Goal: Complete application form: Complete application form

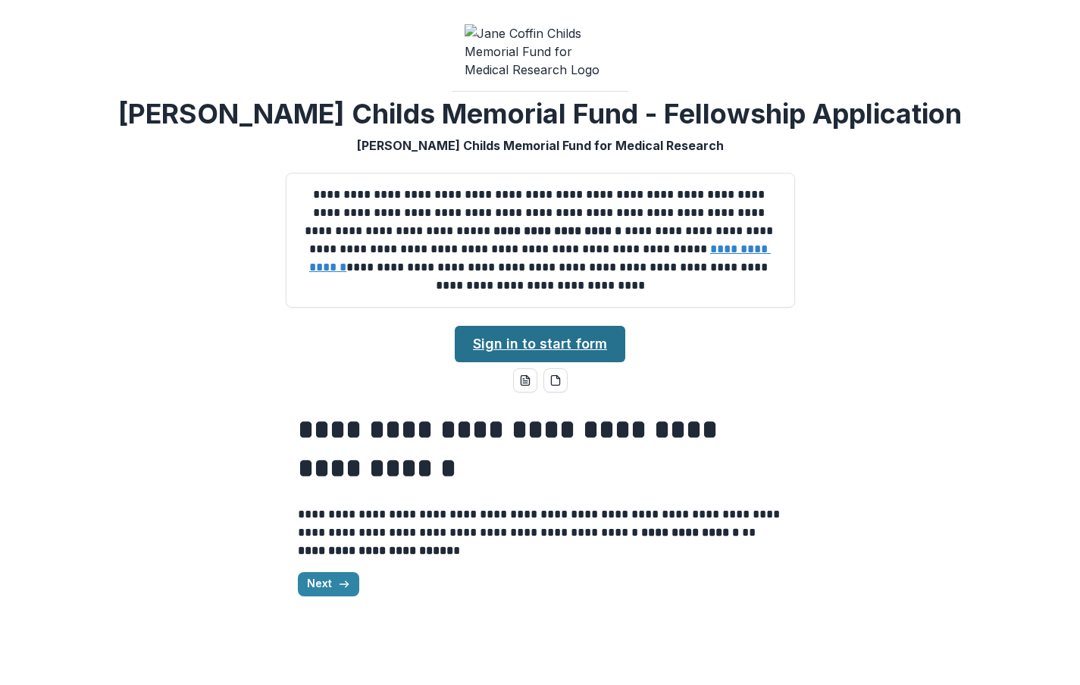
click at [547, 343] on link "Sign in to start form" at bounding box center [540, 344] width 171 height 36
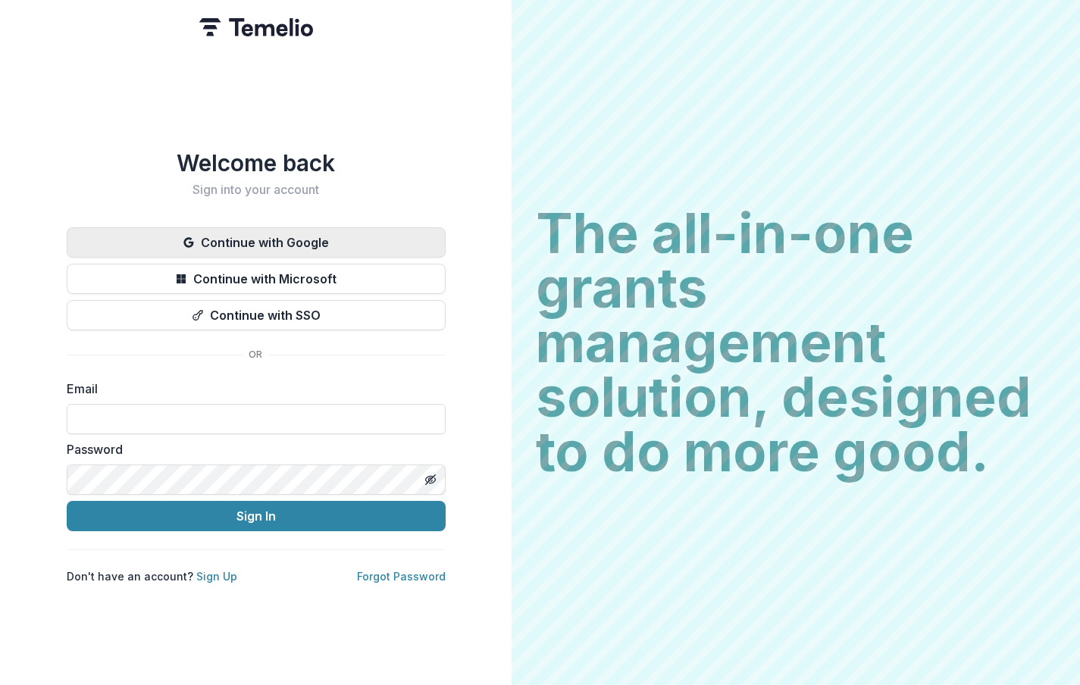
click at [369, 227] on button "Continue with Google" at bounding box center [256, 242] width 379 height 30
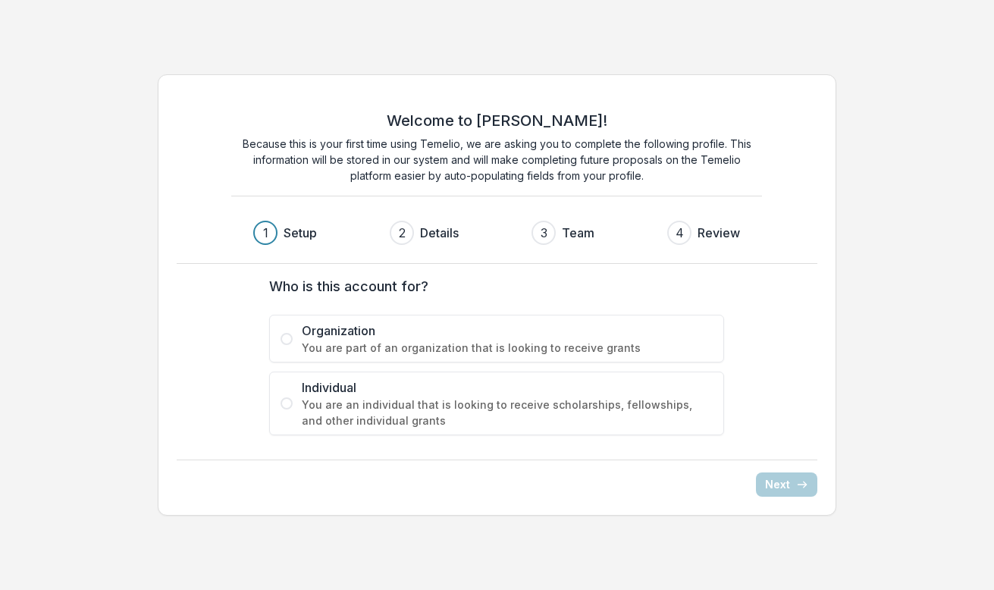
click at [412, 341] on span "You are part of an organization that is looking to receive grants" at bounding box center [507, 348] width 411 height 16
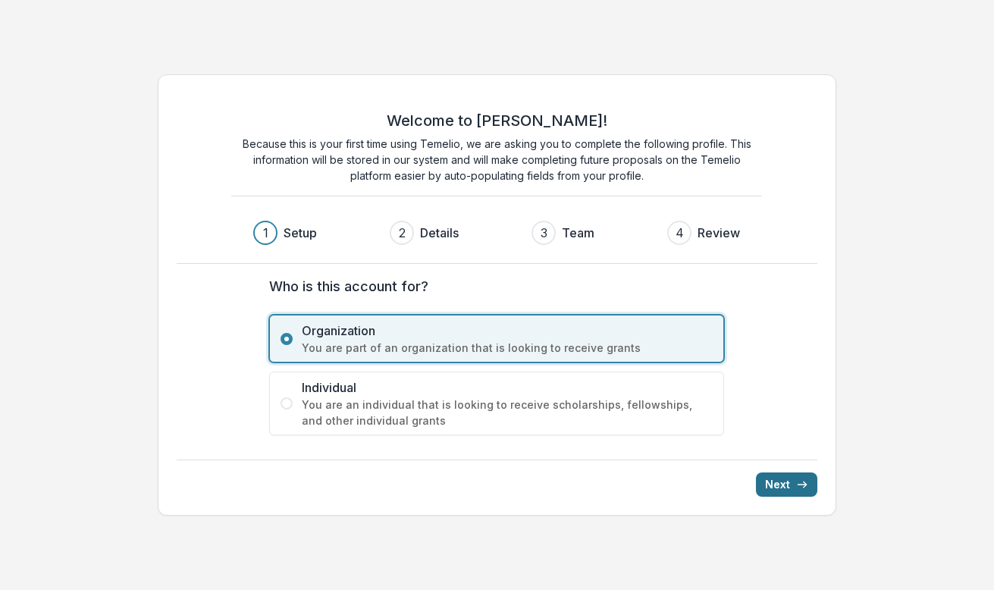
click at [780, 484] on button "Next" at bounding box center [786, 484] width 61 height 24
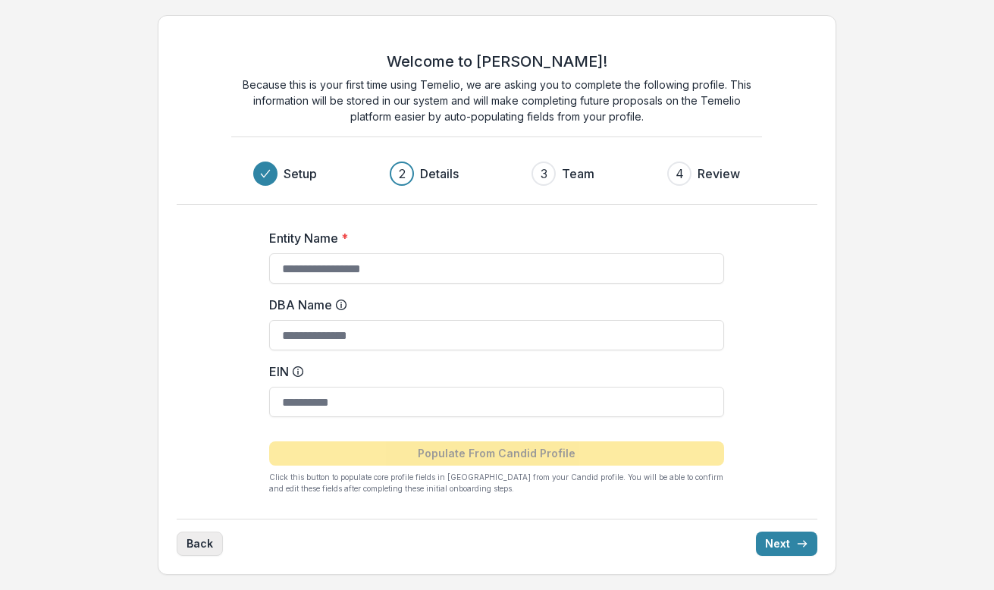
click at [202, 538] on button "Back" at bounding box center [200, 543] width 46 height 24
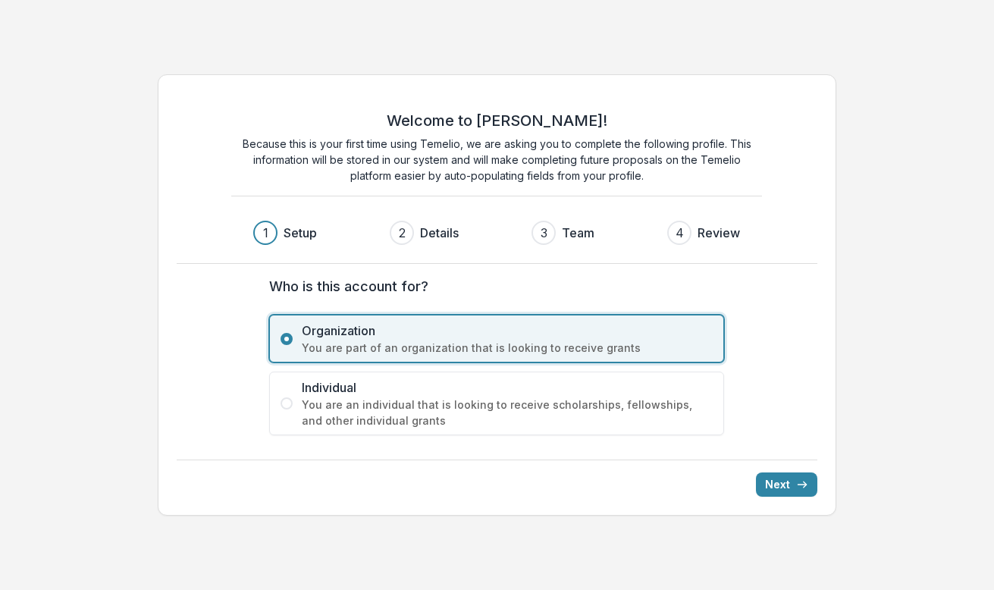
click at [390, 412] on span "You are an individual that is looking to receive scholarships, fellowships, and…" at bounding box center [507, 412] width 411 height 32
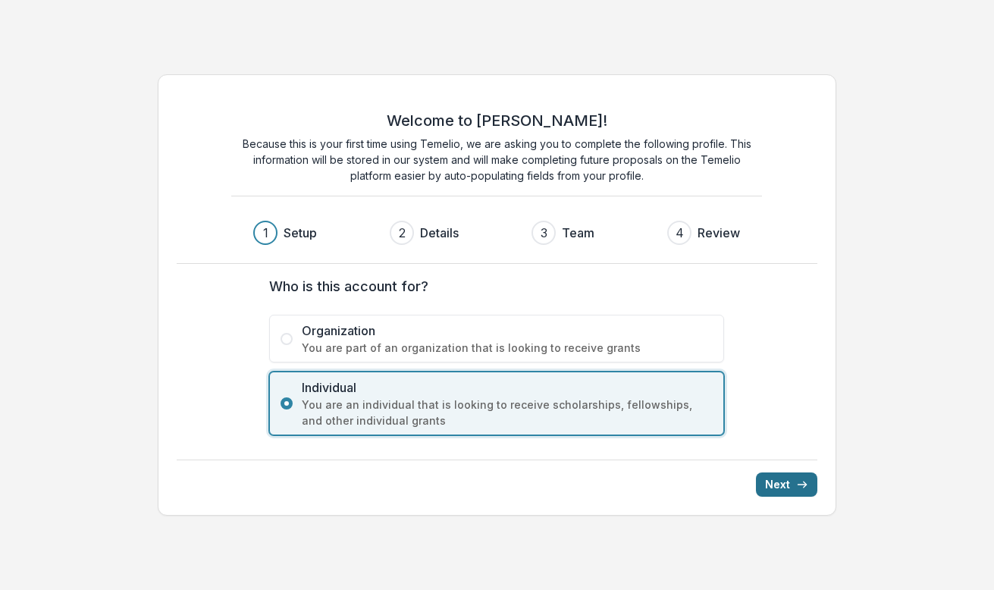
click at [796, 478] on icon "submit" at bounding box center [802, 484] width 12 height 12
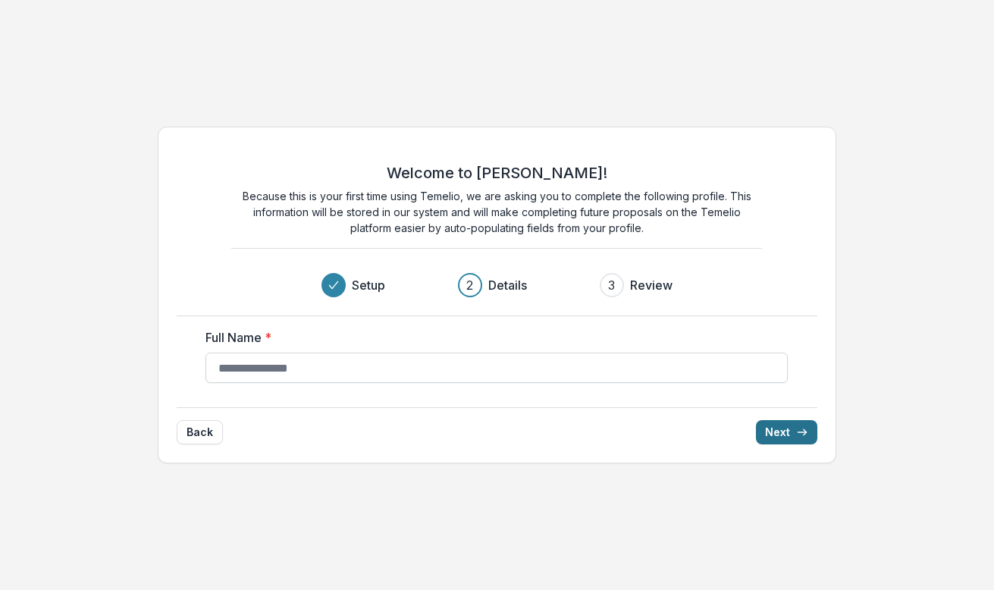
click at [361, 357] on input "Full Name *" at bounding box center [496, 367] width 582 height 30
type input "**********"
click at [782, 274] on div "Welcome to Temelio! Because this is your first time using Temelio, we are askin…" at bounding box center [497, 231] width 640 height 171
click at [807, 437] on button "Next" at bounding box center [786, 432] width 61 height 24
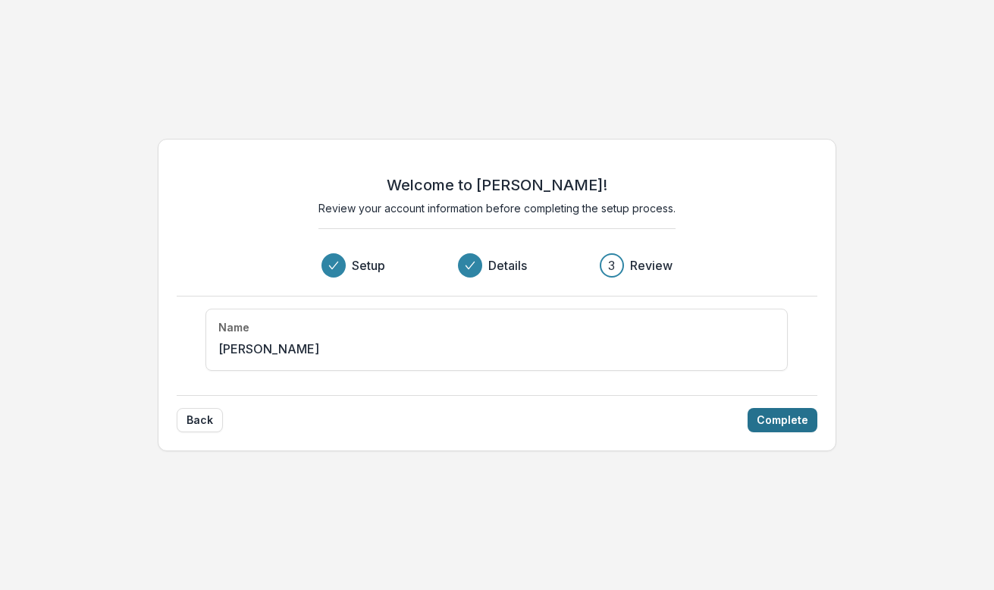
click at [788, 424] on button "Complete" at bounding box center [782, 420] width 70 height 24
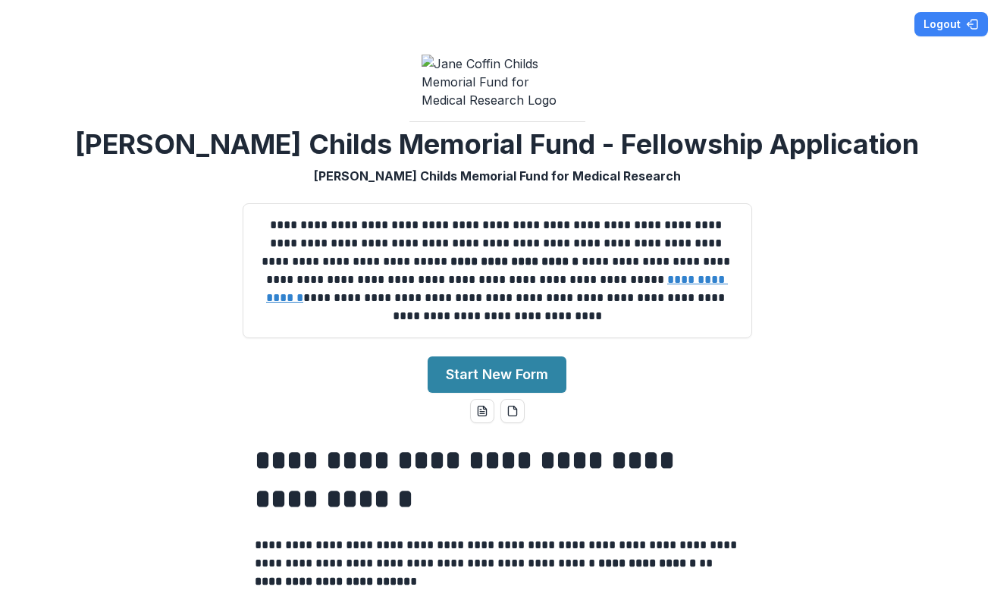
scroll to position [70, 0]
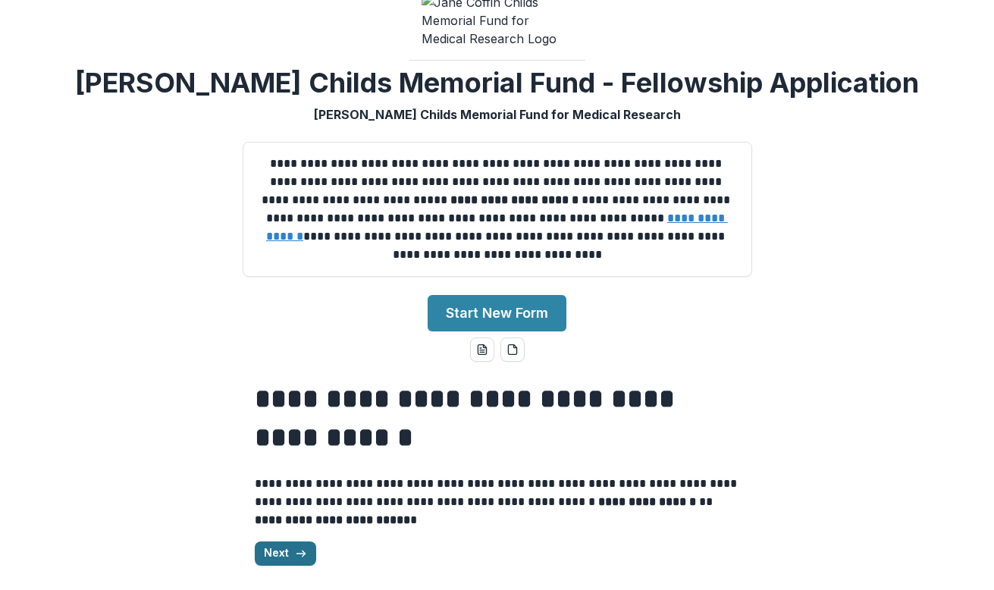
click at [288, 548] on button "Next" at bounding box center [285, 553] width 61 height 24
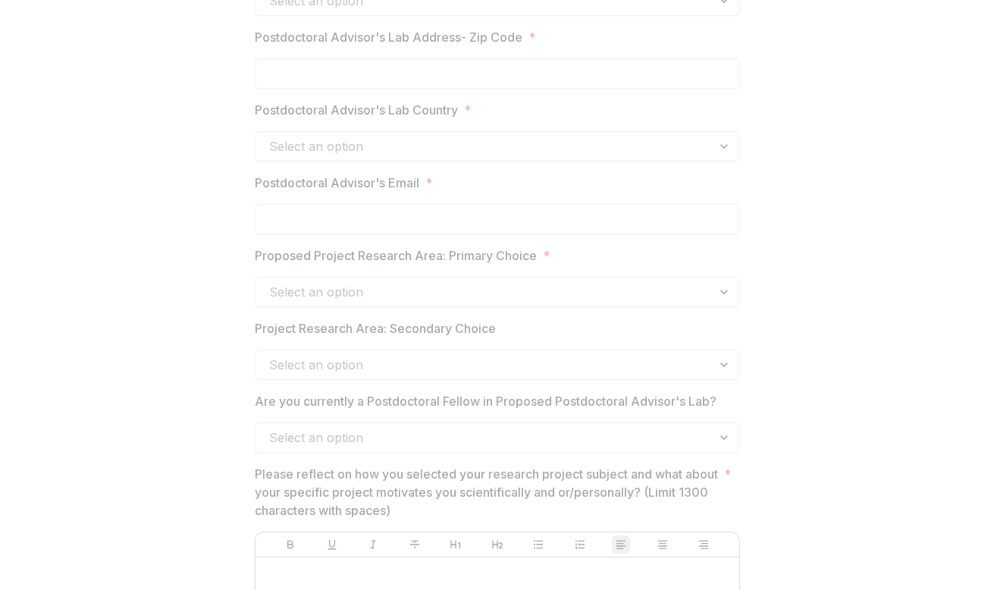
click at [421, 418] on div "Are you currently a Postdoctoral Fellow in Proposed Postdoctoral Advisor's Lab?…" at bounding box center [497, 422] width 485 height 61
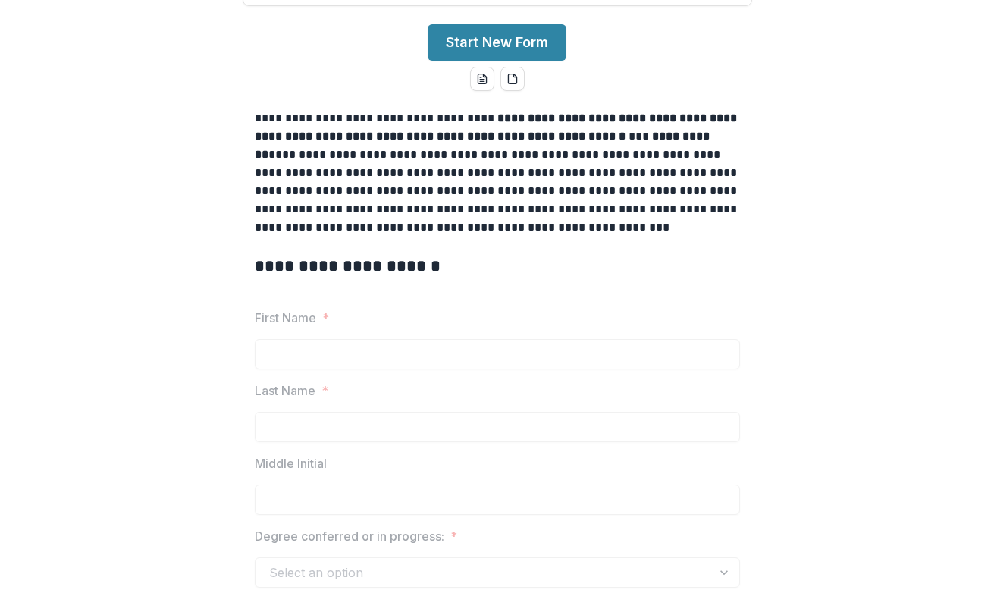
scroll to position [0, 0]
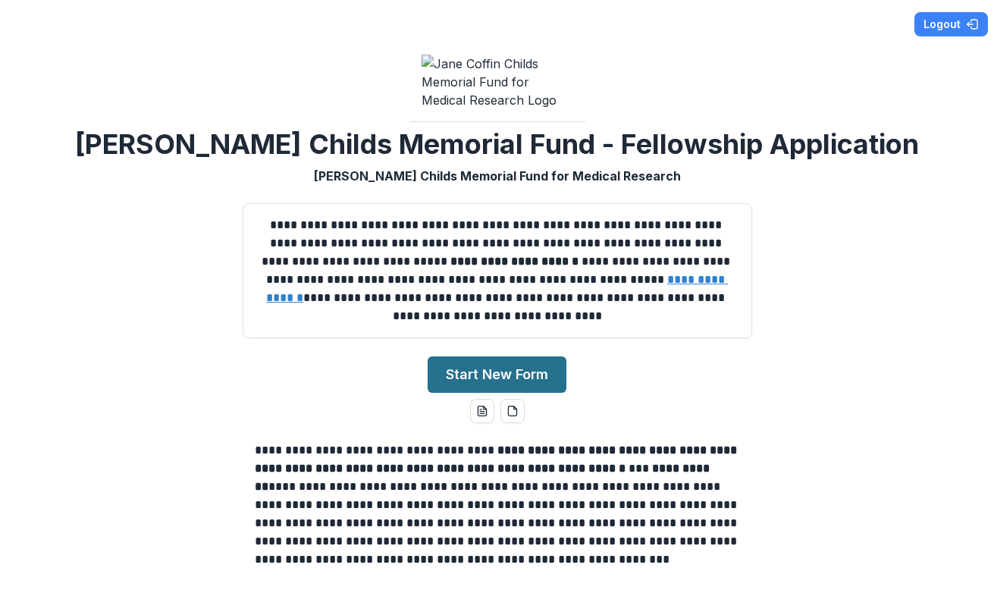
click at [474, 385] on button "Start New Form" at bounding box center [496, 374] width 139 height 36
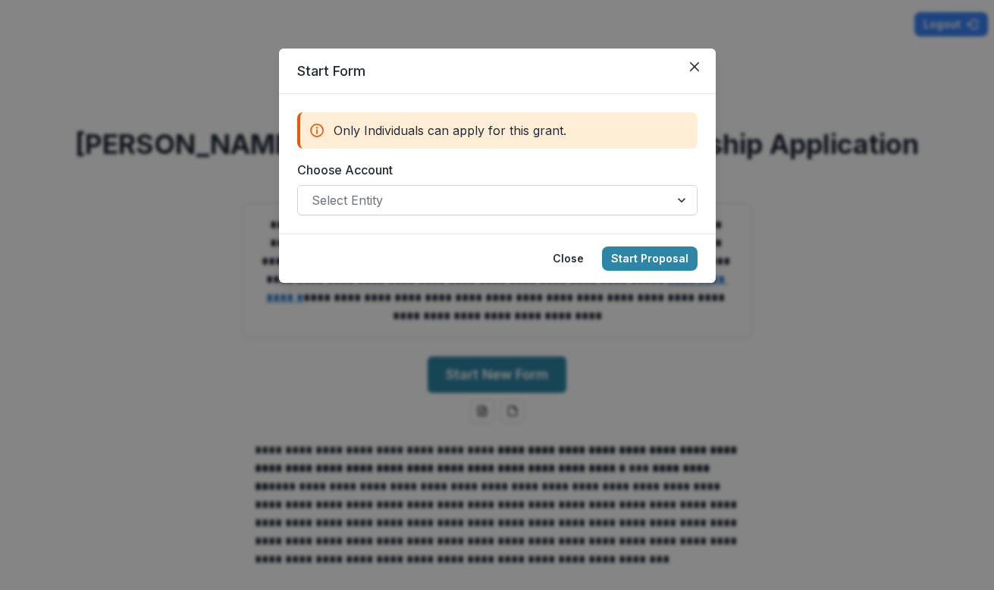
drag, startPoint x: 491, startPoint y: 224, endPoint x: 492, endPoint y: 208, distance: 15.2
click at [491, 223] on form "Only Individuals can apply for this grant. Choose Account Select Entity" at bounding box center [497, 163] width 437 height 139
click at [490, 205] on div at bounding box center [484, 199] width 344 height 21
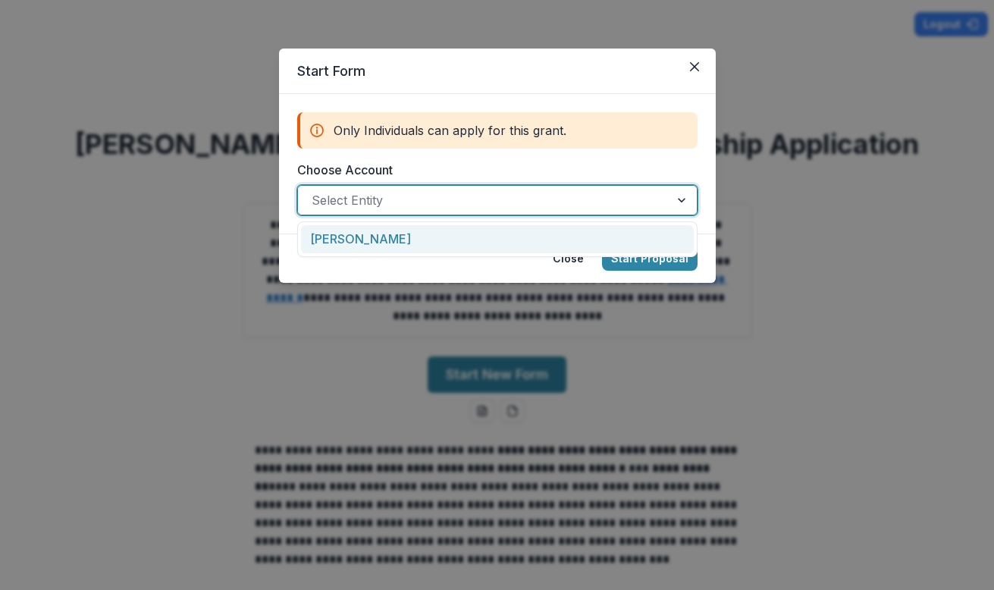
click at [470, 239] on div "Daeun Jeong" at bounding box center [497, 239] width 393 height 28
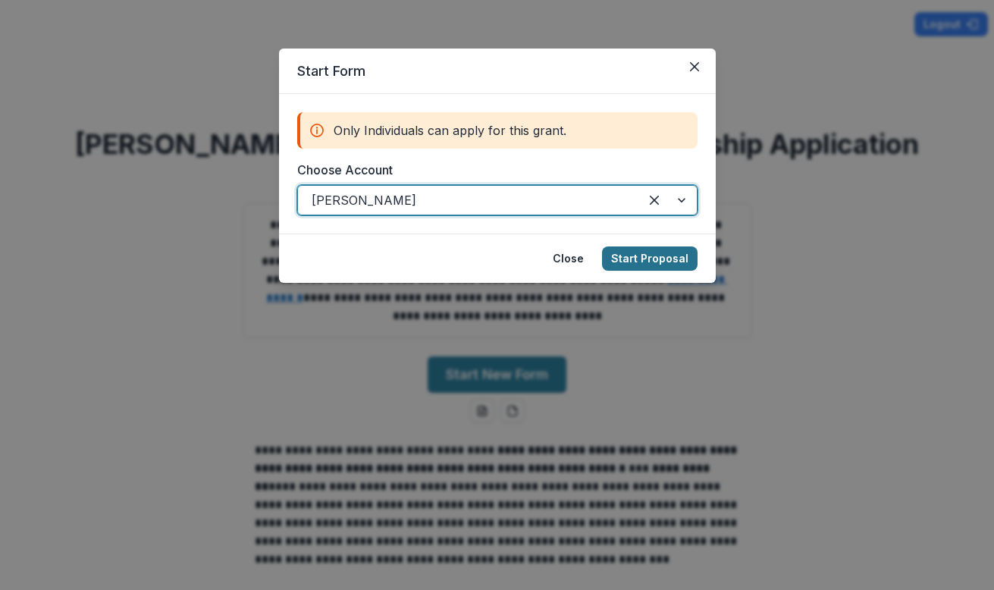
click at [687, 250] on button "Start Proposal" at bounding box center [649, 258] width 95 height 24
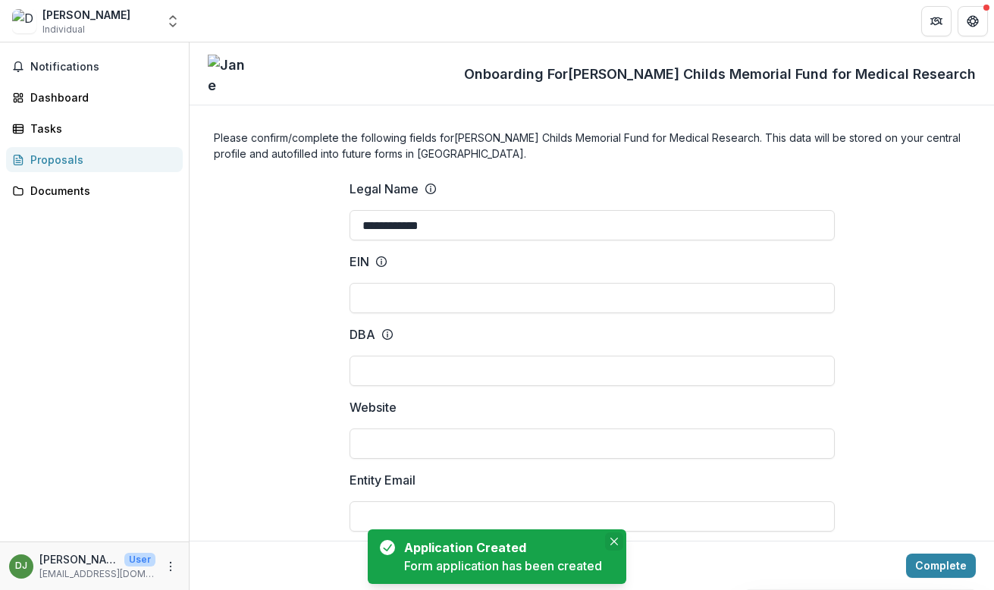
click at [611, 536] on button "Close" at bounding box center [614, 541] width 18 height 18
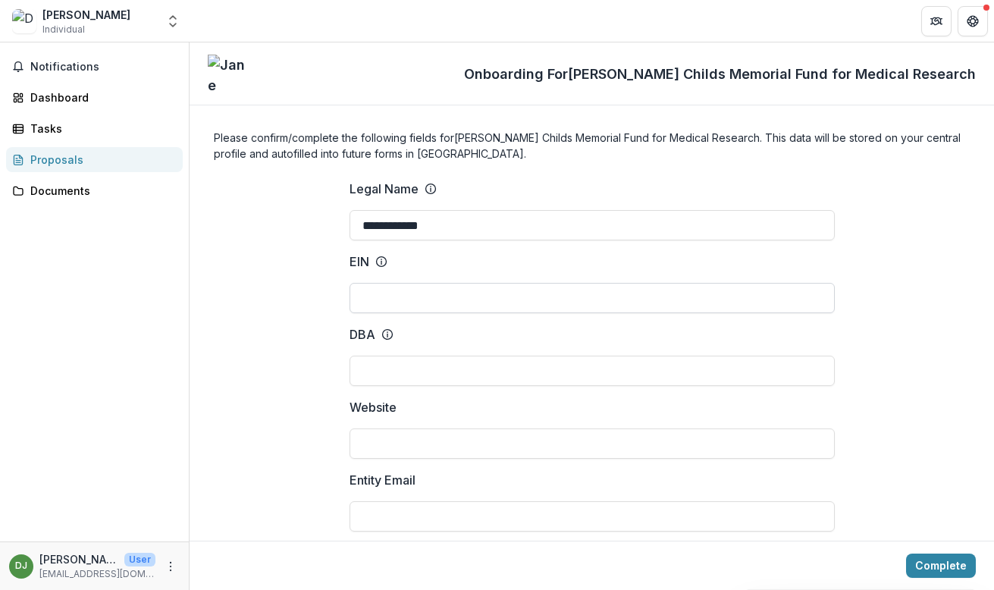
click at [526, 306] on input "EIN" at bounding box center [591, 298] width 485 height 30
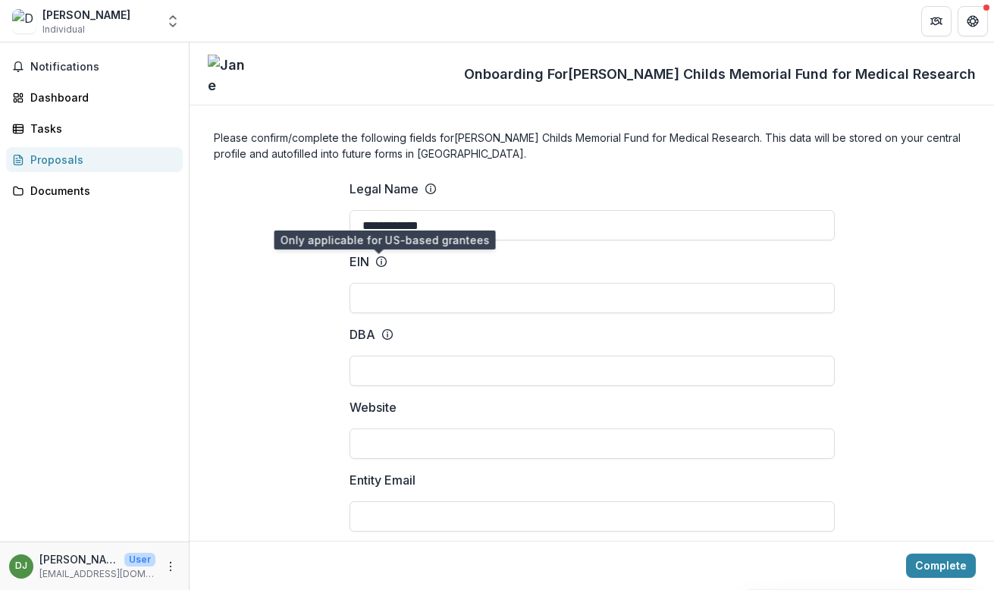
click at [380, 257] on circle at bounding box center [381, 262] width 10 height 10
click at [380, 283] on input "EIN" at bounding box center [591, 298] width 485 height 30
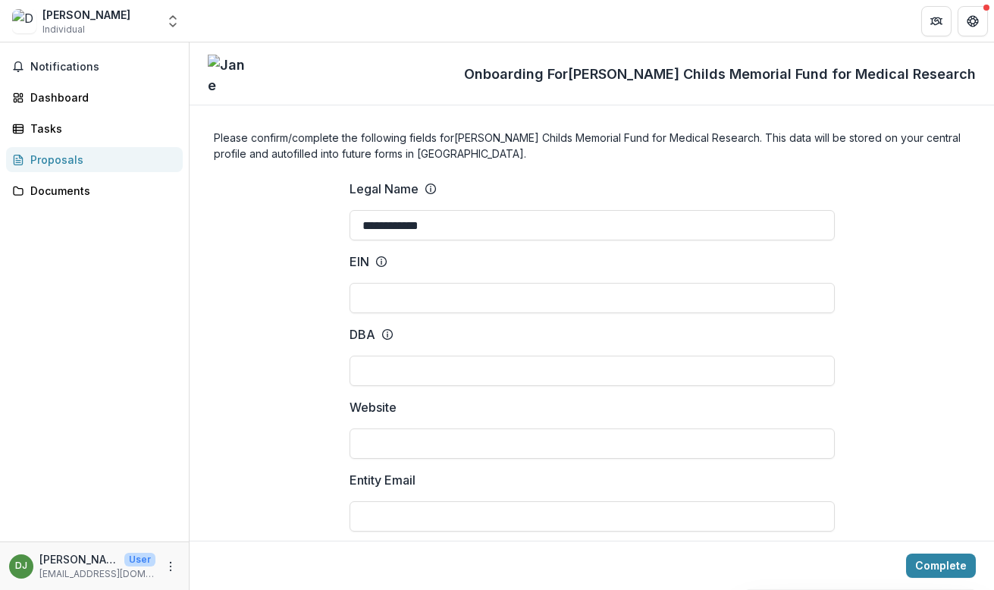
click at [377, 263] on icon at bounding box center [381, 261] width 12 height 12
click at [377, 283] on input "EIN" at bounding box center [591, 298] width 485 height 30
drag, startPoint x: 624, startPoint y: 233, endPoint x: 540, endPoint y: 242, distance: 83.9
click at [623, 232] on input "**********" at bounding box center [591, 225] width 485 height 30
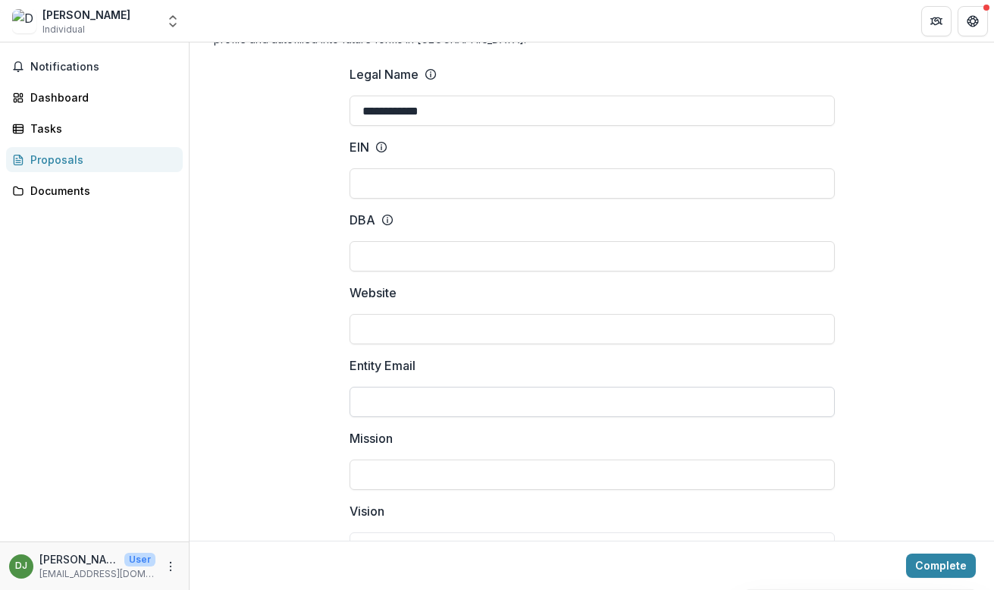
scroll to position [118, 0]
click at [398, 407] on input "Entity Email" at bounding box center [591, 398] width 485 height 30
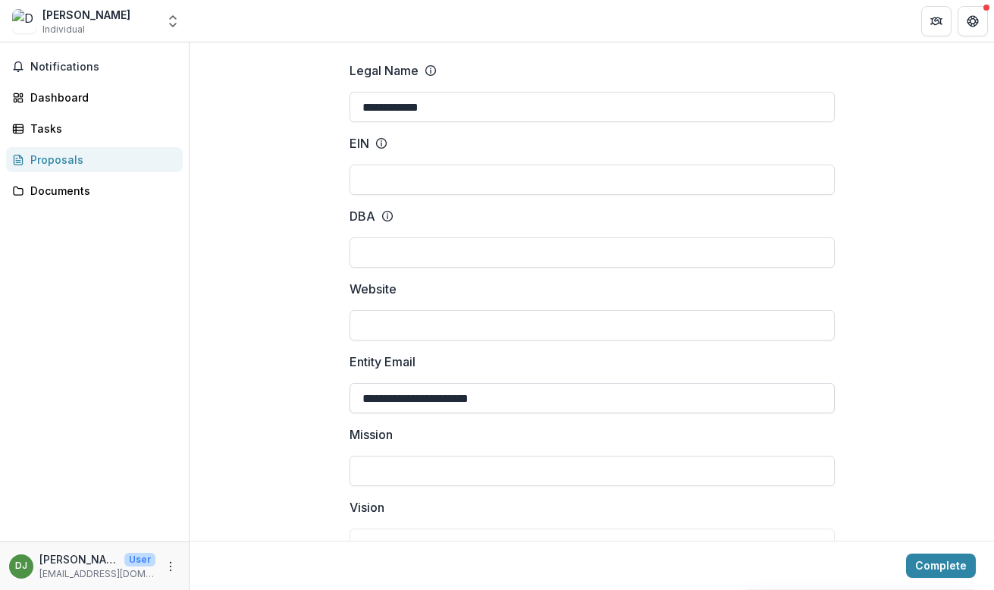
type input "**********"
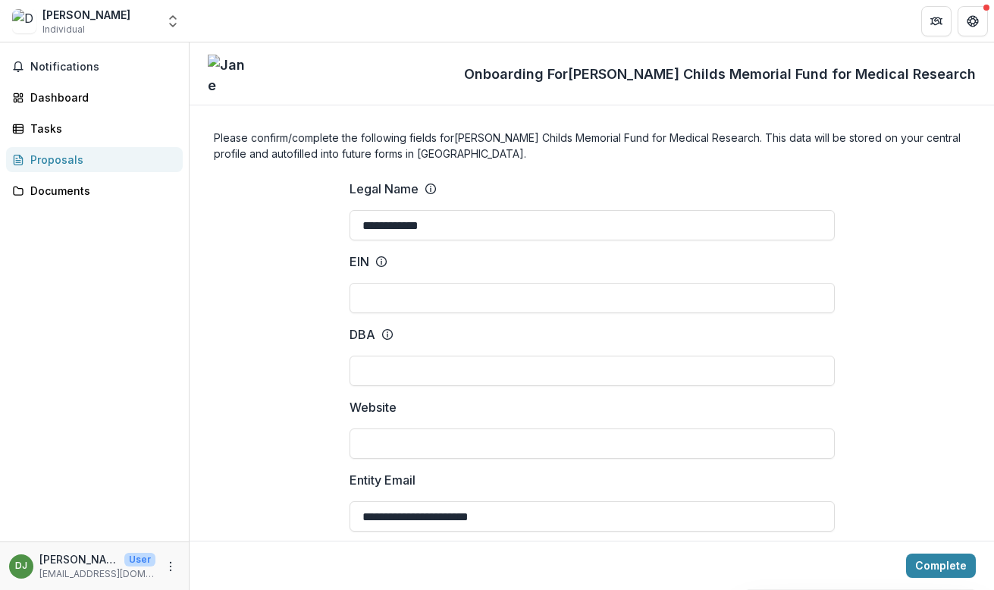
scroll to position [431, 0]
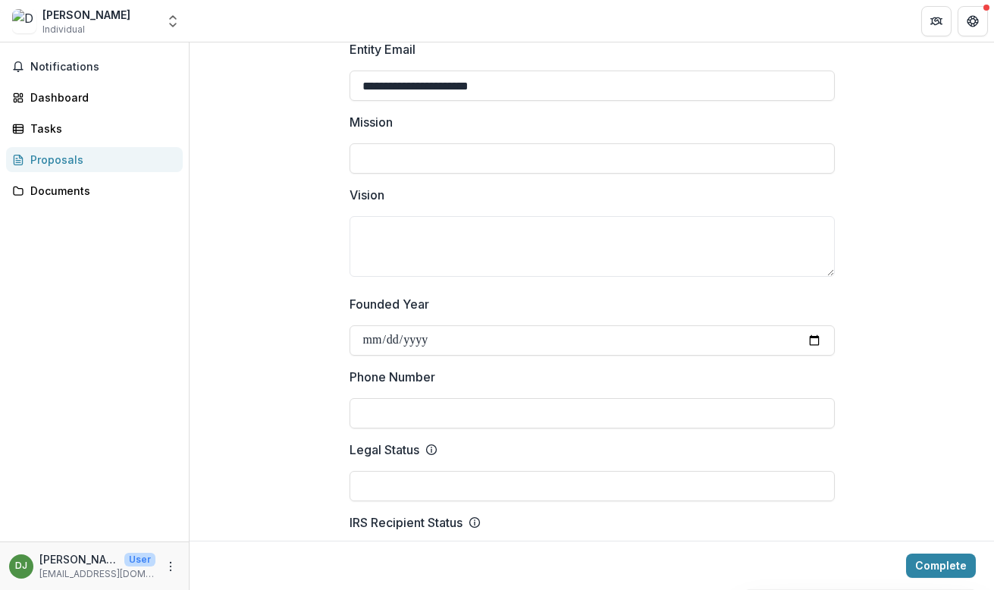
drag, startPoint x: 258, startPoint y: 386, endPoint x: 280, endPoint y: 374, distance: 25.4
click at [495, 341] on input "Founded Year" at bounding box center [591, 340] width 485 height 30
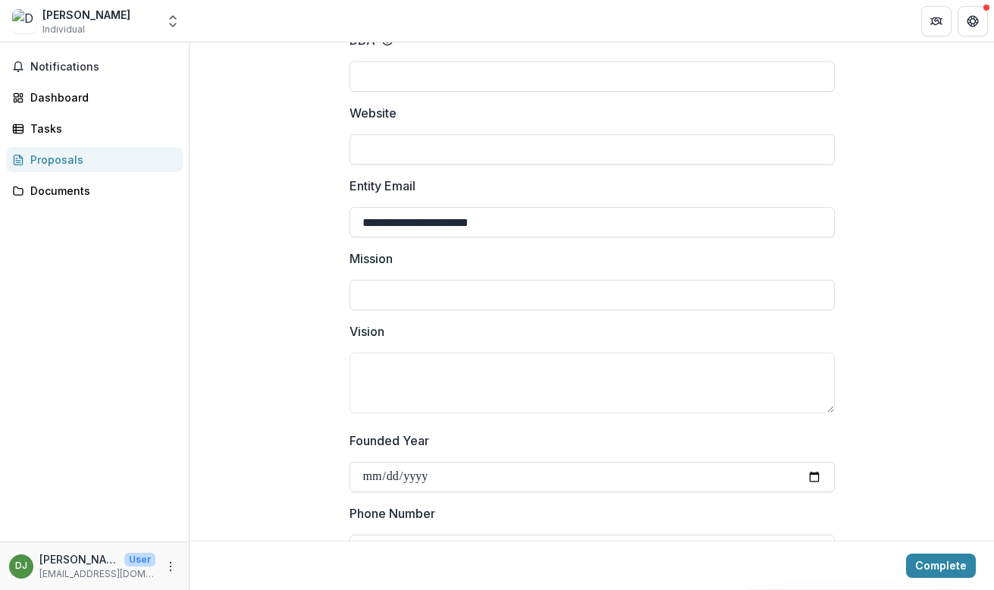
scroll to position [0, 0]
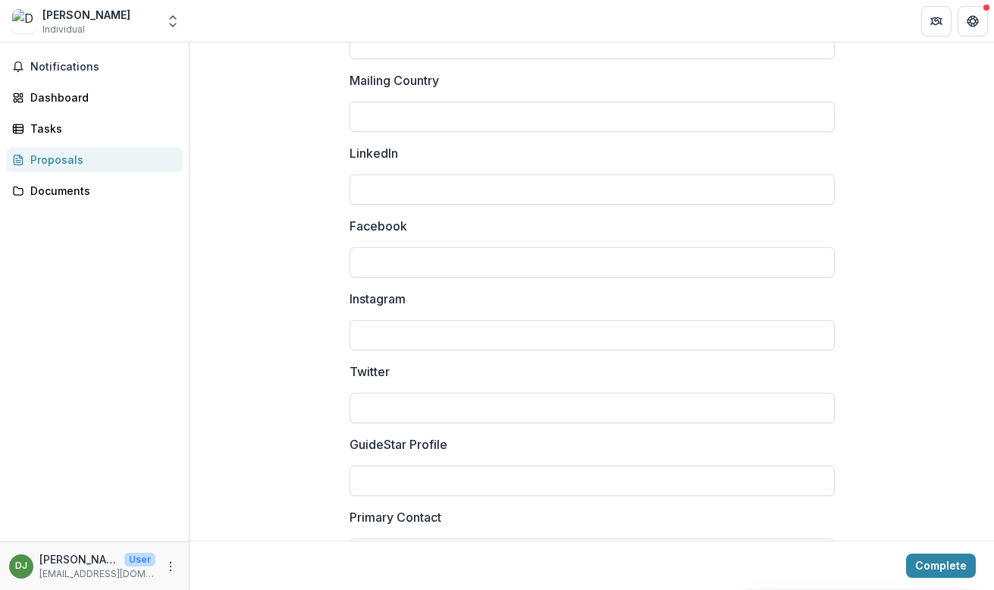
scroll to position [2103, 0]
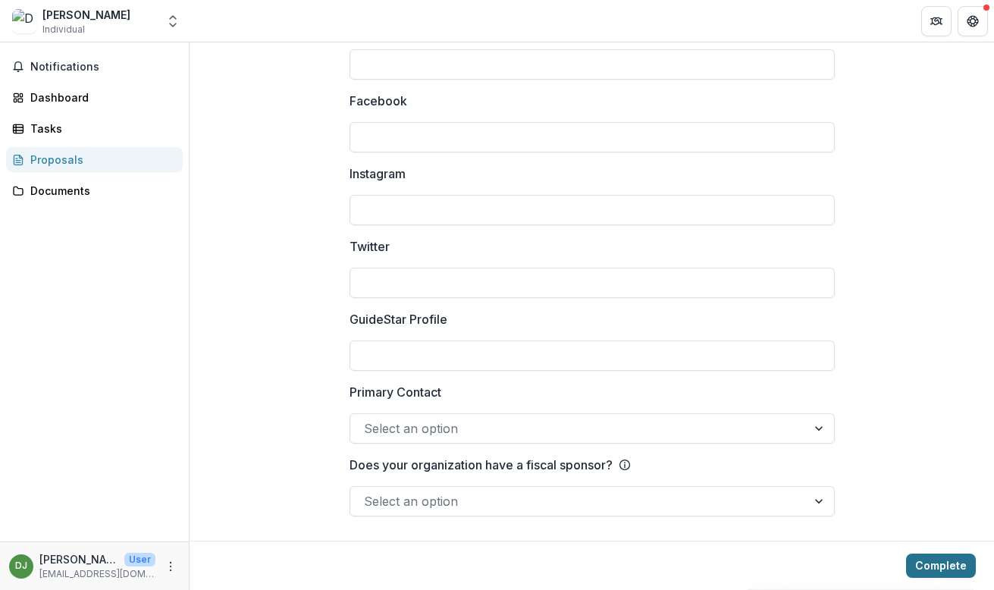
click at [948, 557] on button "Complete" at bounding box center [941, 565] width 70 height 24
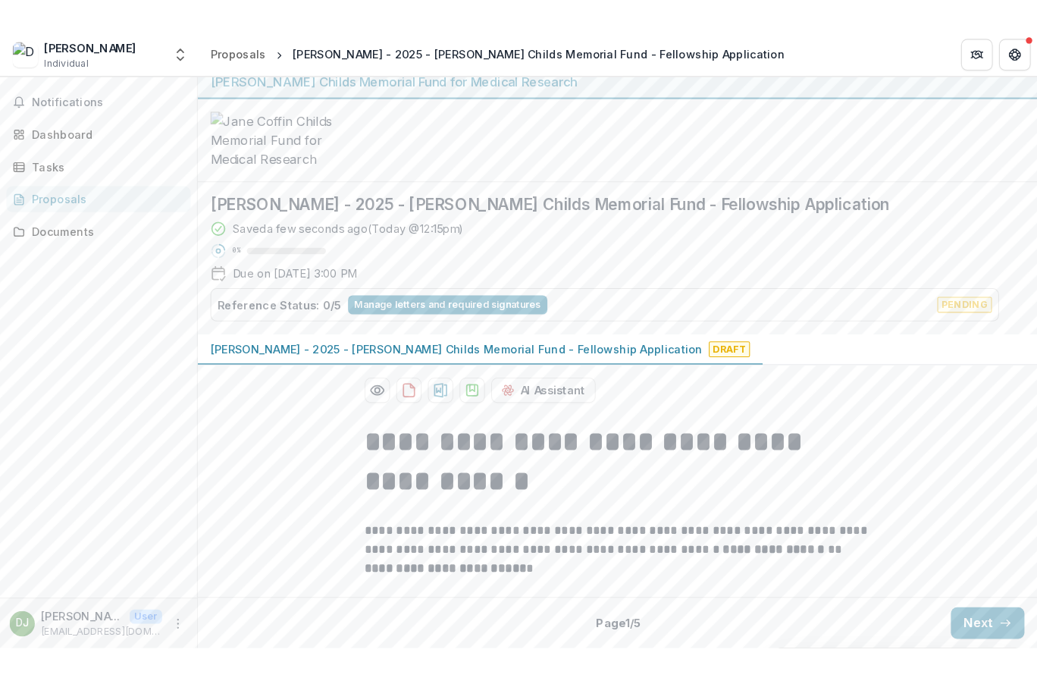
scroll to position [19, 0]
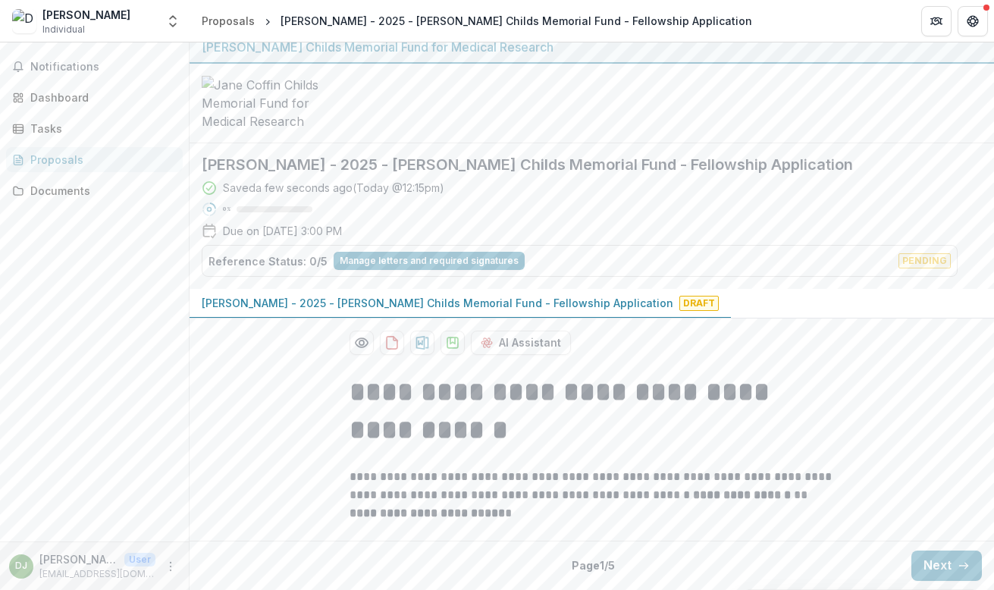
click at [980, 565] on div "Back Page 1 / 5 Next" at bounding box center [591, 564] width 804 height 49
click at [931, 566] on button "Next" at bounding box center [946, 565] width 70 height 30
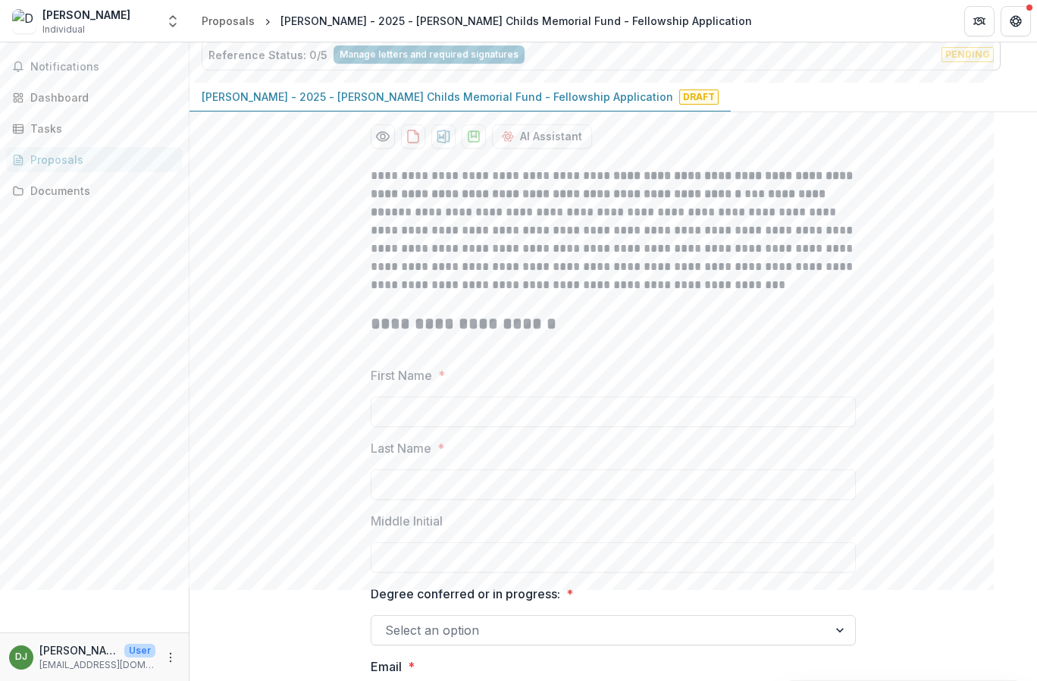
scroll to position [282, 0]
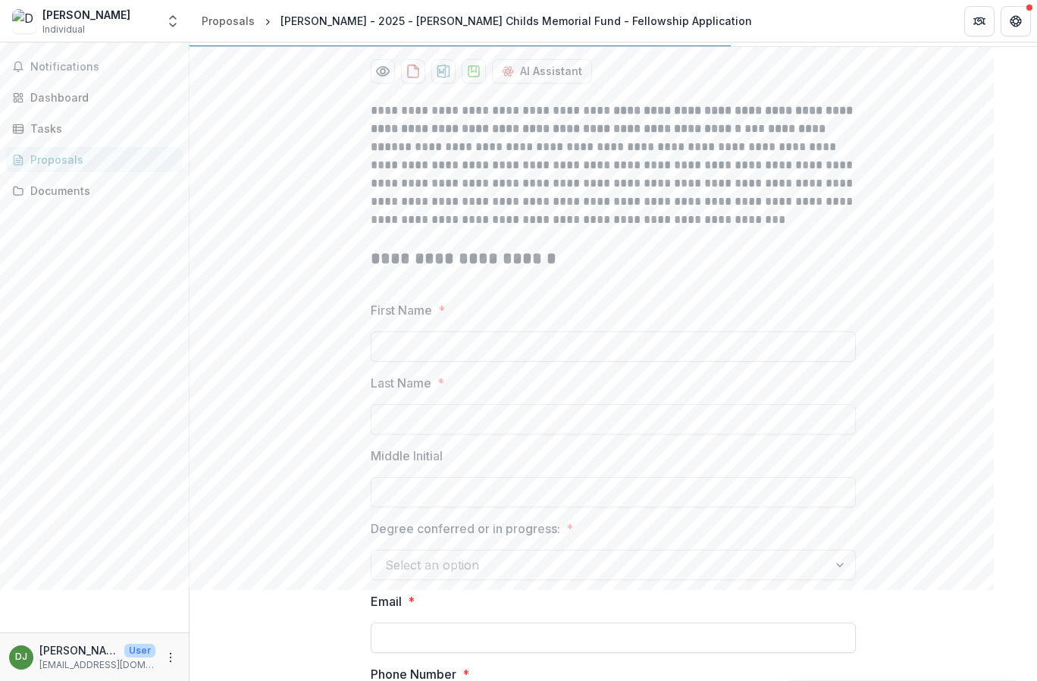
click at [454, 349] on input "First Name *" at bounding box center [613, 346] width 485 height 30
type input "*****"
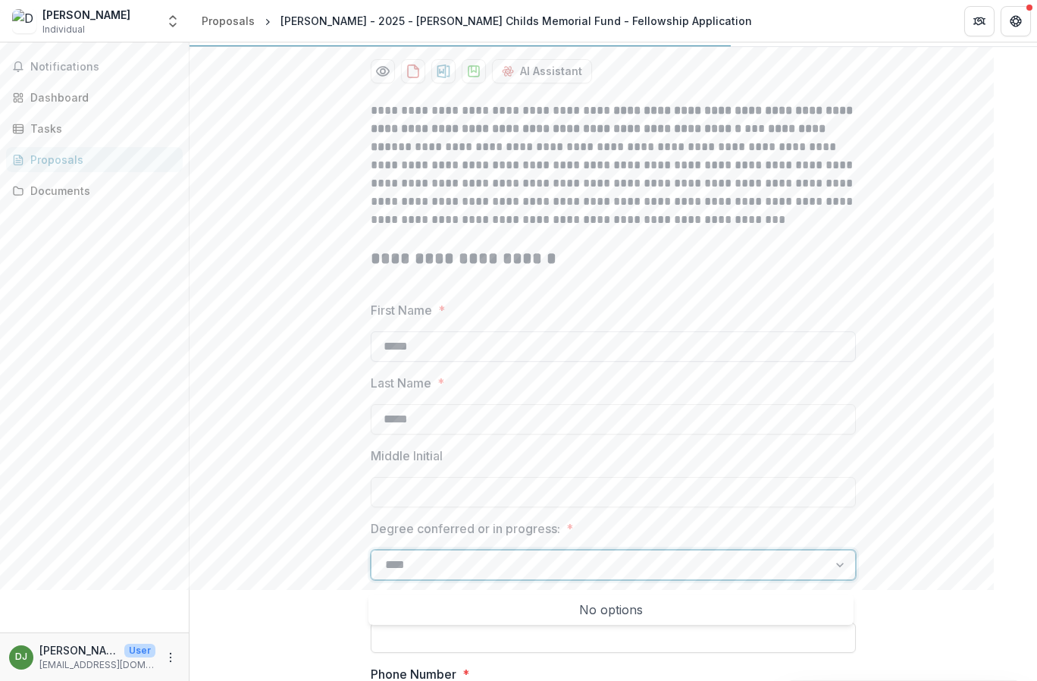
type input "****"
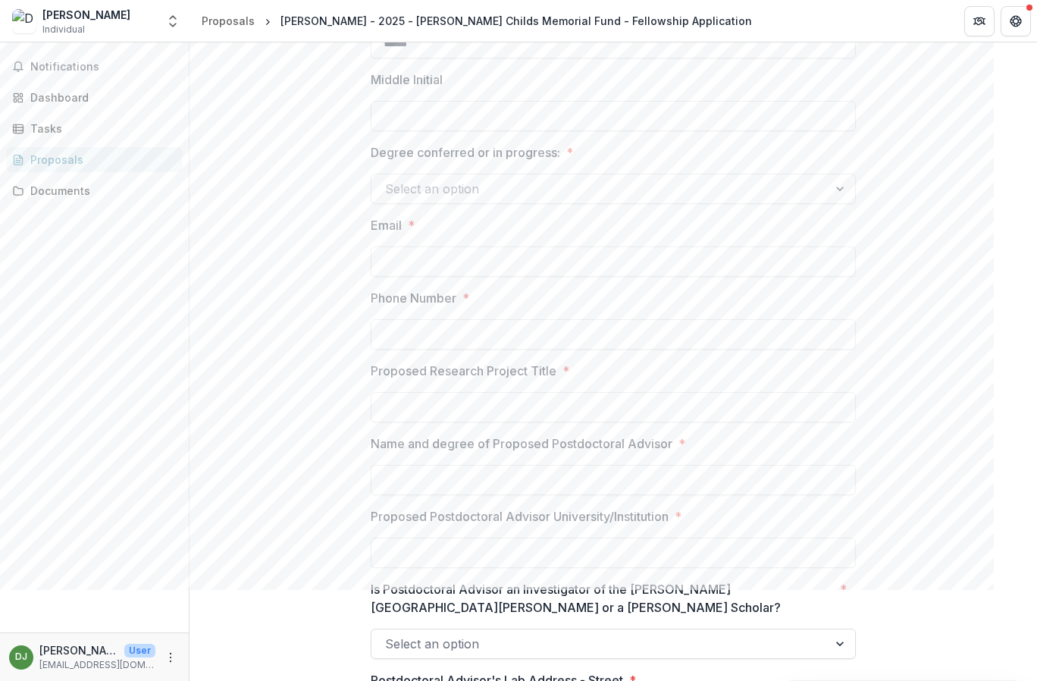
scroll to position [685, 0]
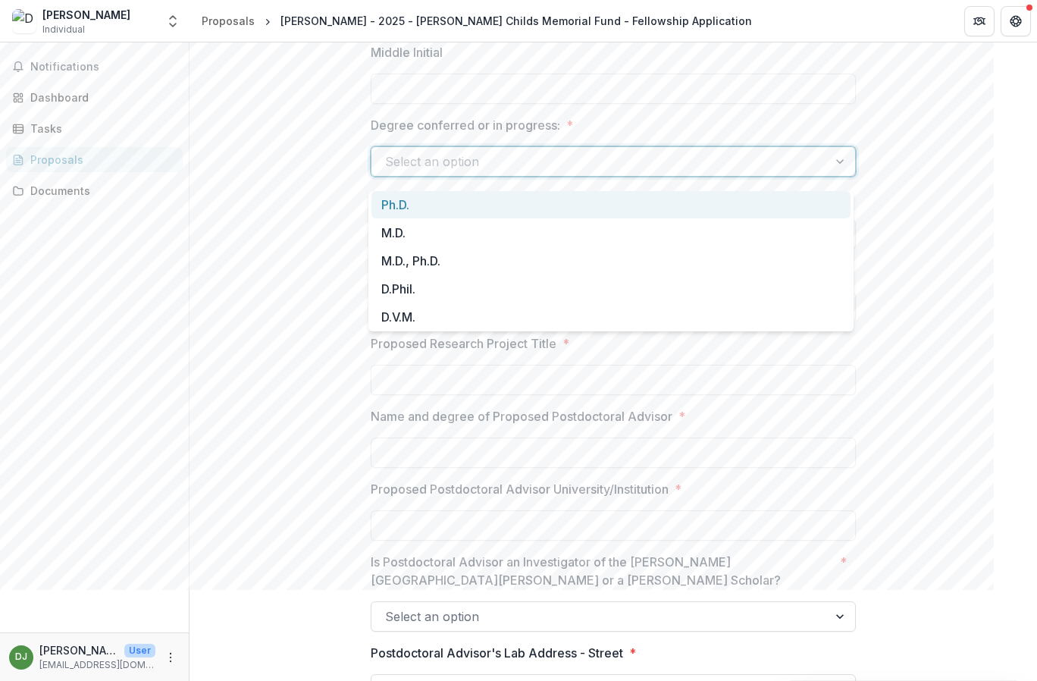
click at [835, 167] on div at bounding box center [841, 161] width 27 height 29
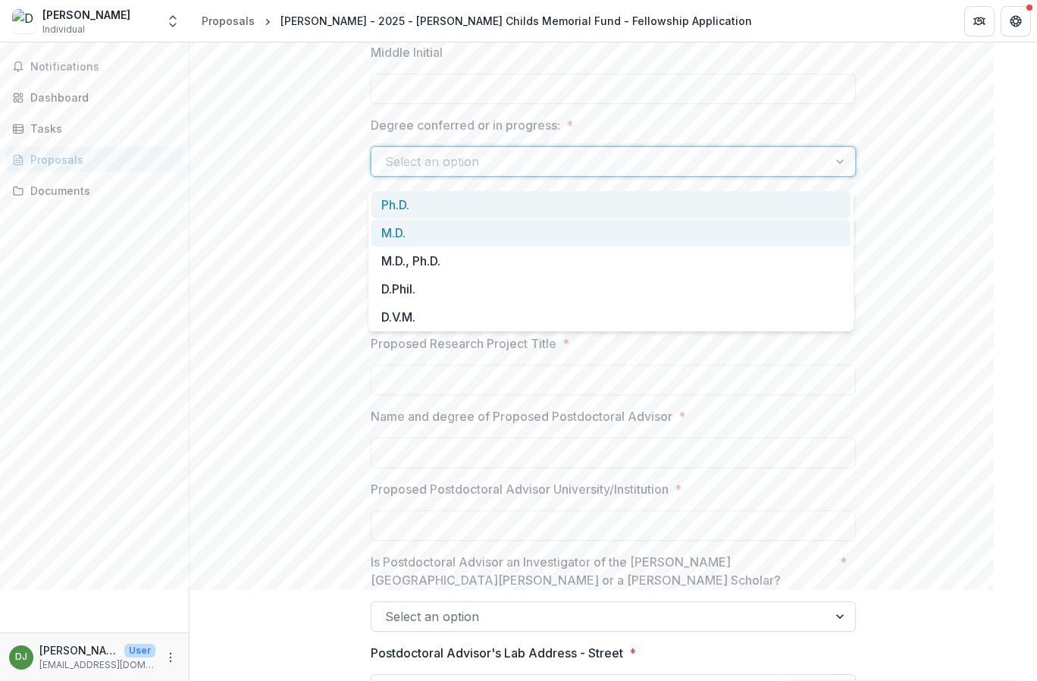
click at [641, 207] on div "Ph.D." at bounding box center [610, 205] width 479 height 28
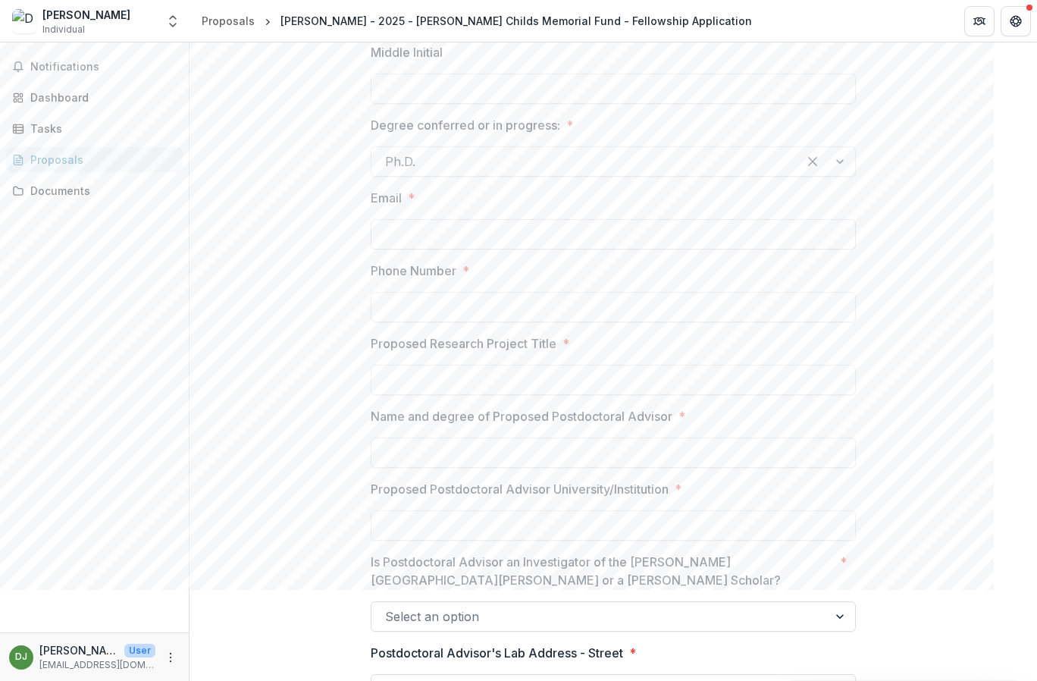
click at [519, 249] on input "Email *" at bounding box center [613, 234] width 485 height 30
type input "**********"
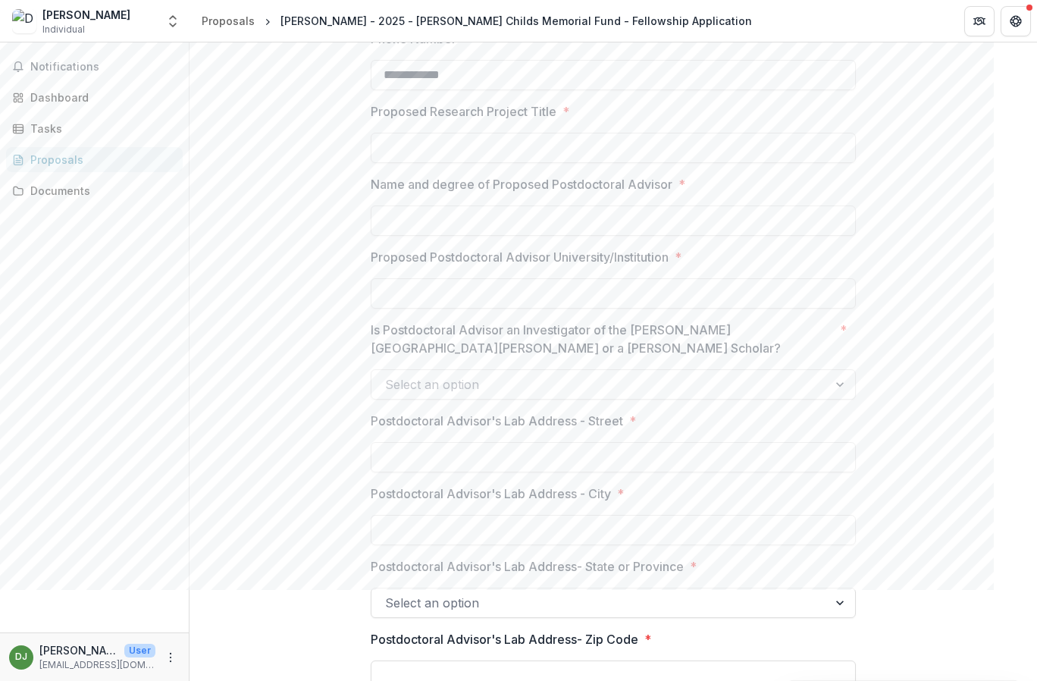
scroll to position [0, 0]
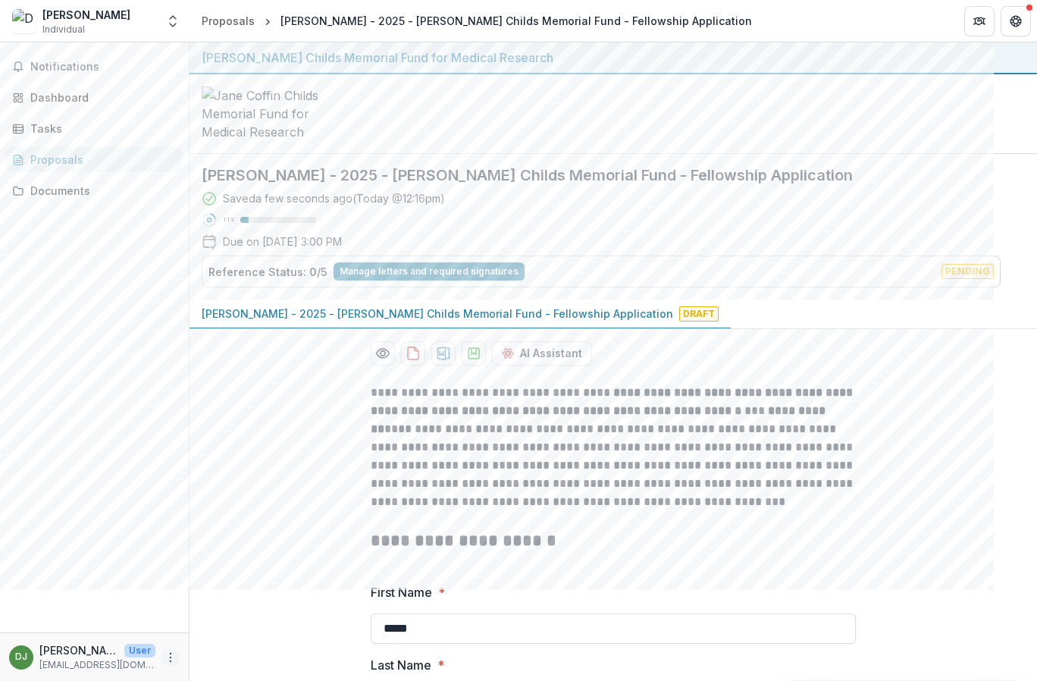
click at [168, 589] on icon "More" at bounding box center [170, 657] width 12 height 12
click at [94, 589] on div "Notifications Dashboard Tasks Proposals Documents" at bounding box center [94, 337] width 189 height 590
click at [51, 589] on p "Daeun Jeong" at bounding box center [78, 650] width 79 height 16
click at [18, 589] on div "DJ" at bounding box center [21, 657] width 12 height 10
click at [168, 589] on icon "More" at bounding box center [170, 657] width 12 height 12
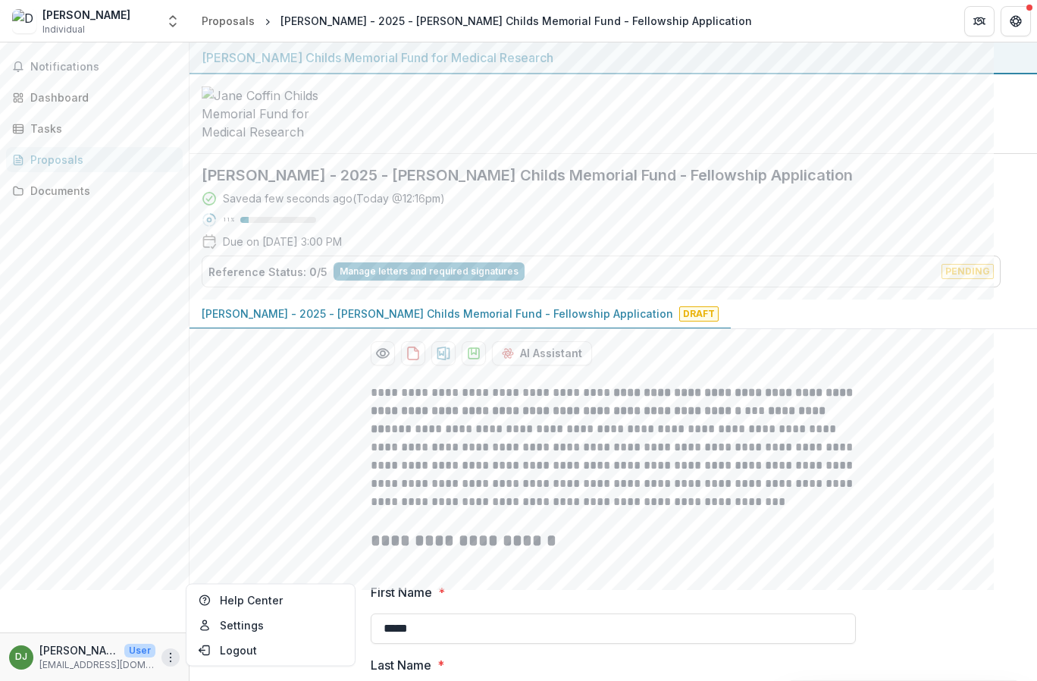
drag, startPoint x: 99, startPoint y: 556, endPoint x: 161, endPoint y: 534, distance: 66.4
click at [99, 556] on div "Notifications Dashboard Tasks Proposals Documents" at bounding box center [94, 337] width 189 height 590
